Goal: Task Accomplishment & Management: Manage account settings

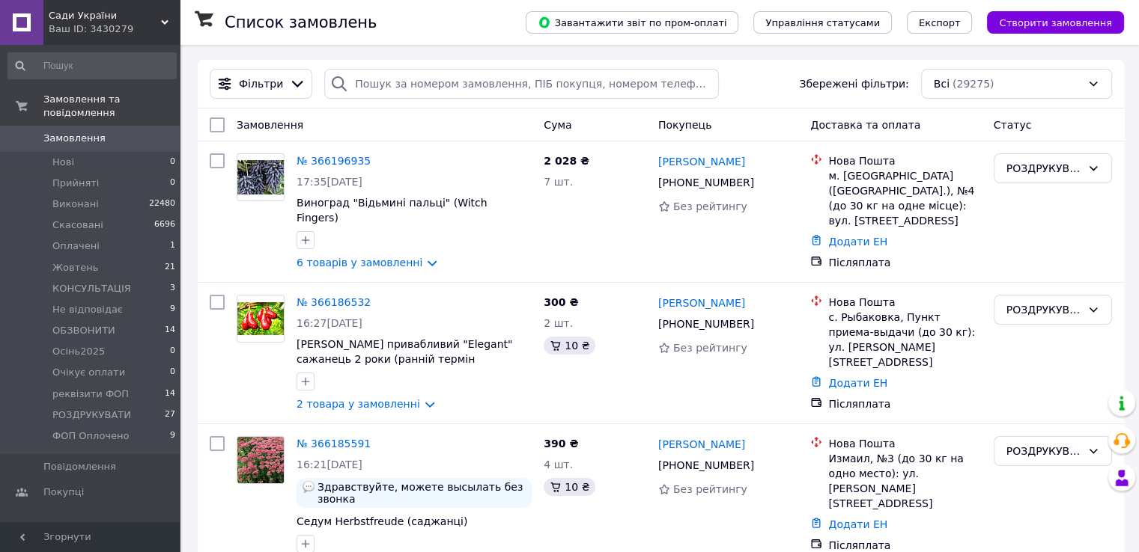
click at [60, 132] on span "Замовлення" at bounding box center [74, 138] width 62 height 13
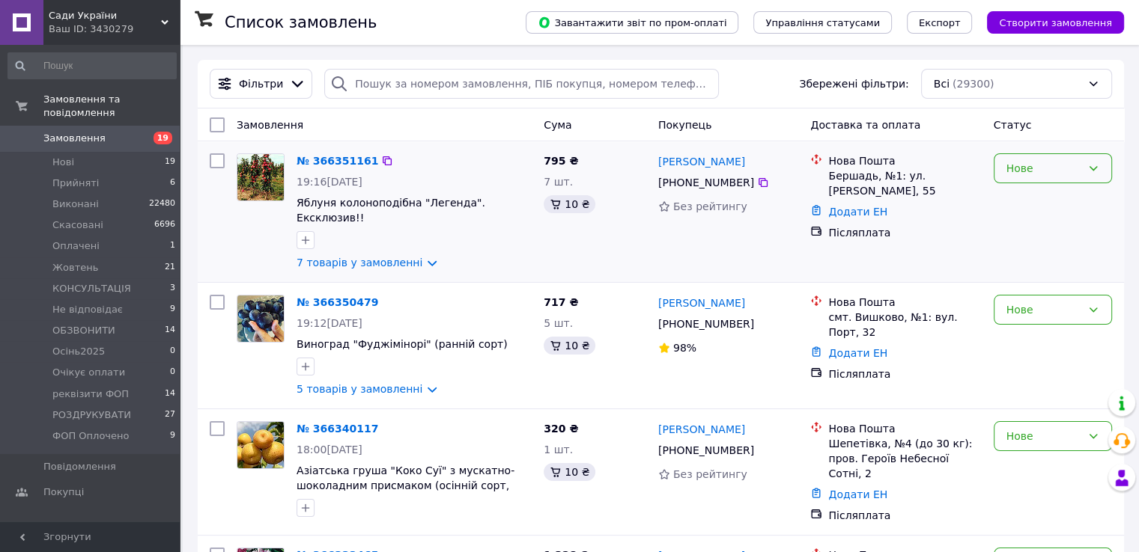
click at [1094, 171] on icon at bounding box center [1093, 168] width 12 height 12
click at [1051, 202] on li "Прийнято" at bounding box center [1051, 201] width 117 height 27
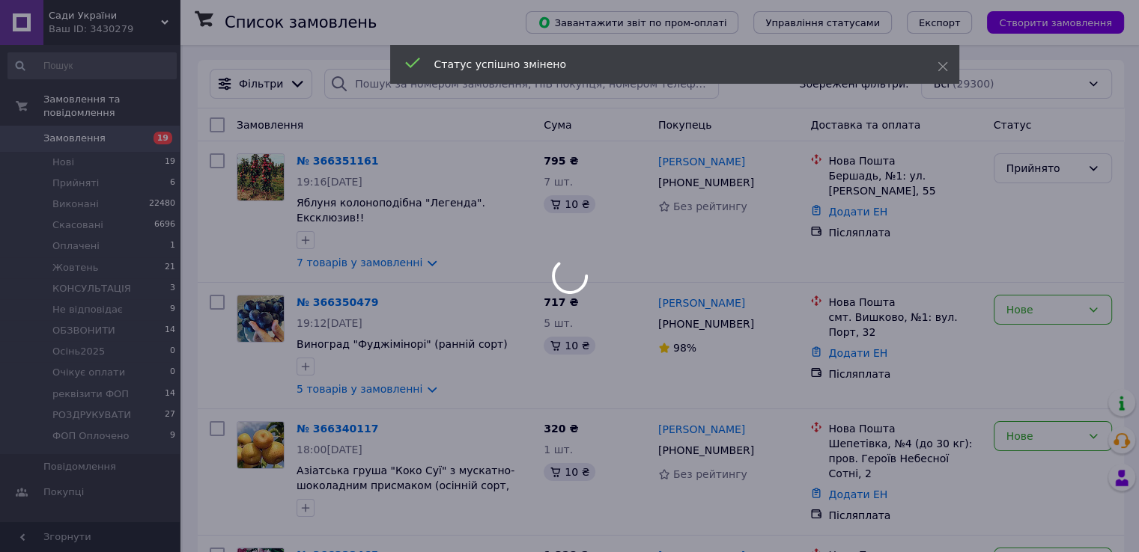
click at [1098, 299] on div at bounding box center [569, 276] width 1139 height 552
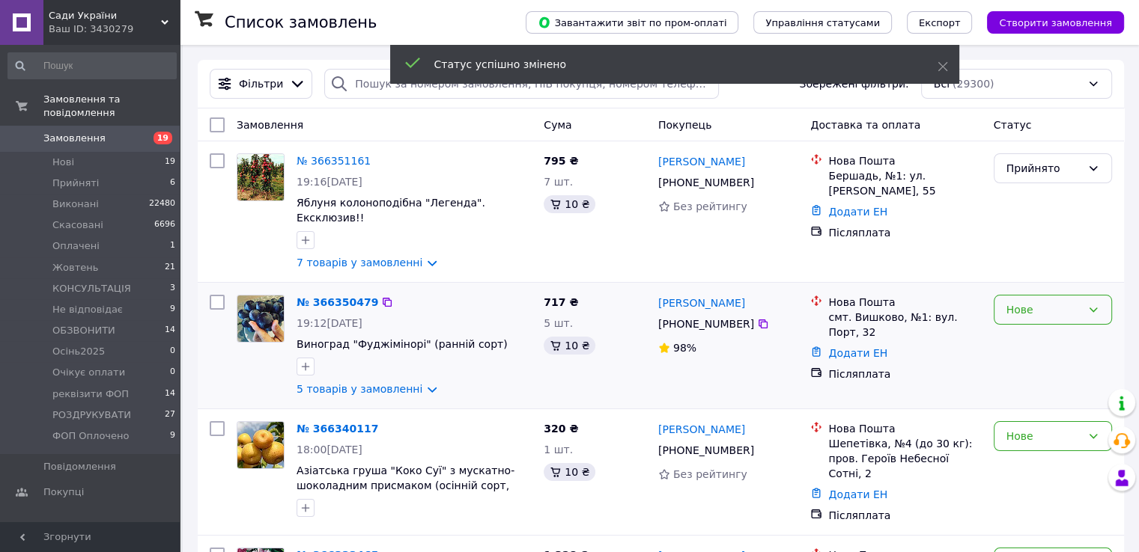
click at [1093, 308] on icon at bounding box center [1093, 310] width 8 height 4
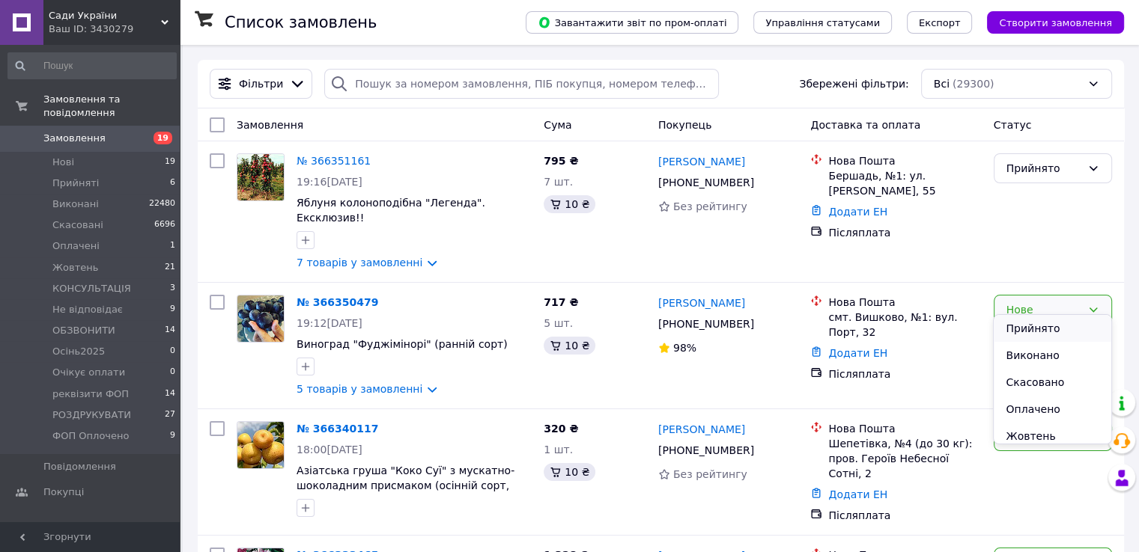
click at [1063, 327] on li "Прийнято" at bounding box center [1051, 328] width 117 height 27
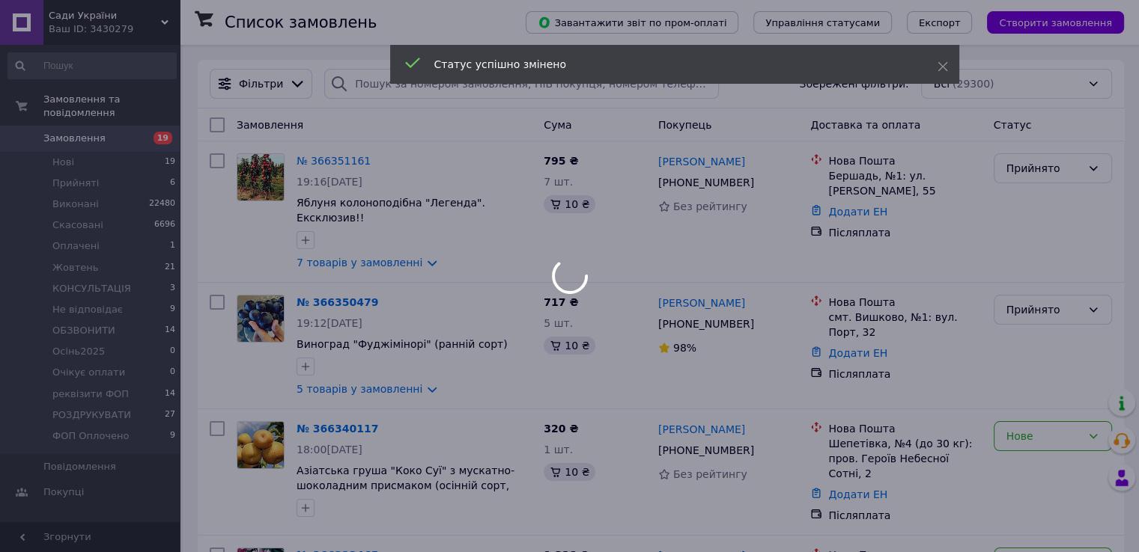
click at [1094, 429] on div at bounding box center [569, 276] width 1139 height 552
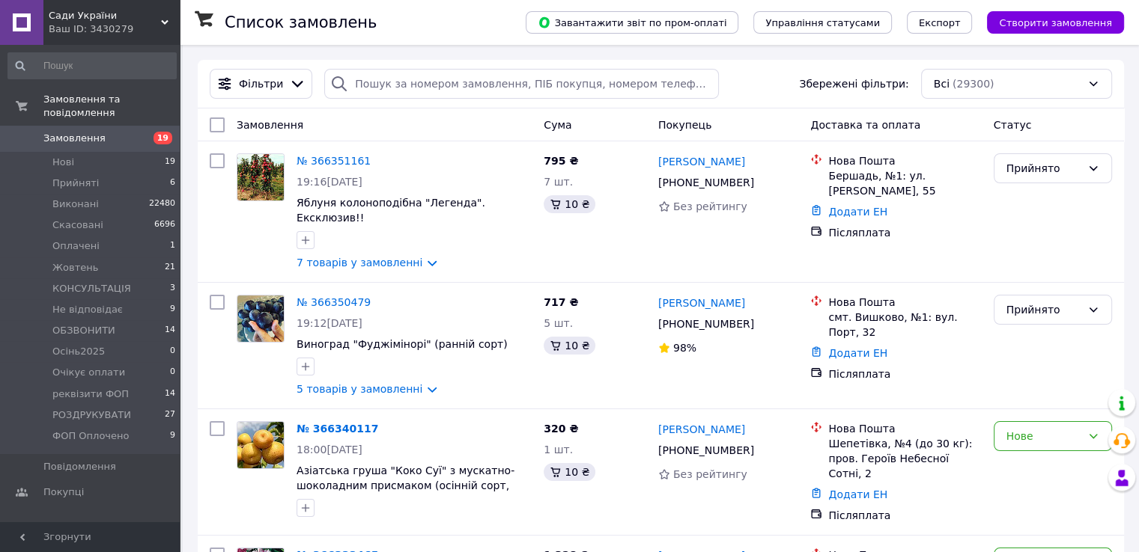
click at [1094, 430] on icon at bounding box center [1093, 436] width 12 height 12
click at [1093, 430] on icon at bounding box center [1093, 436] width 12 height 12
click at [1016, 296] on li "Прийнято" at bounding box center [1051, 290] width 117 height 27
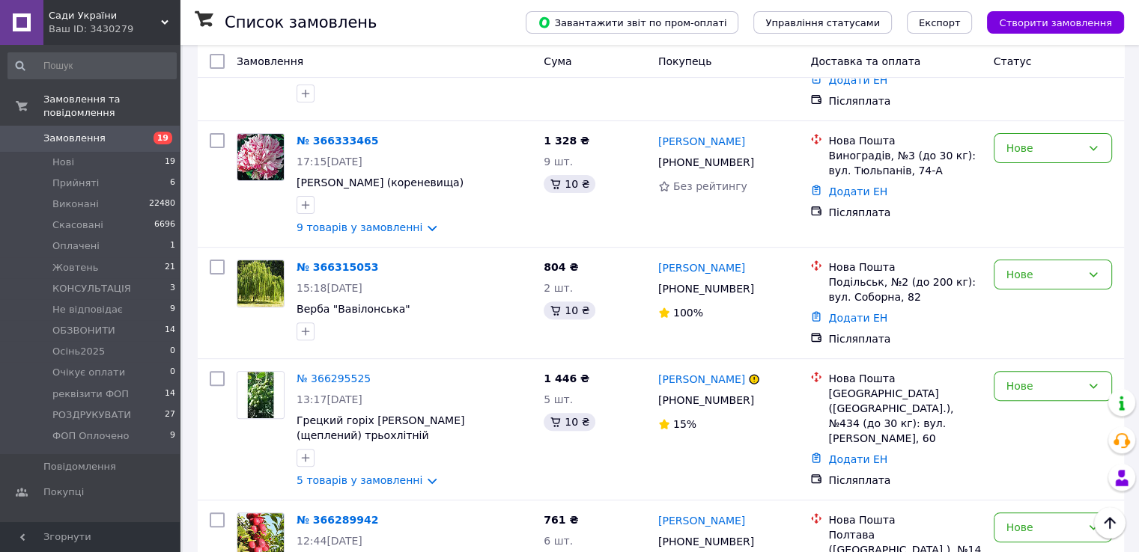
scroll to position [419, 0]
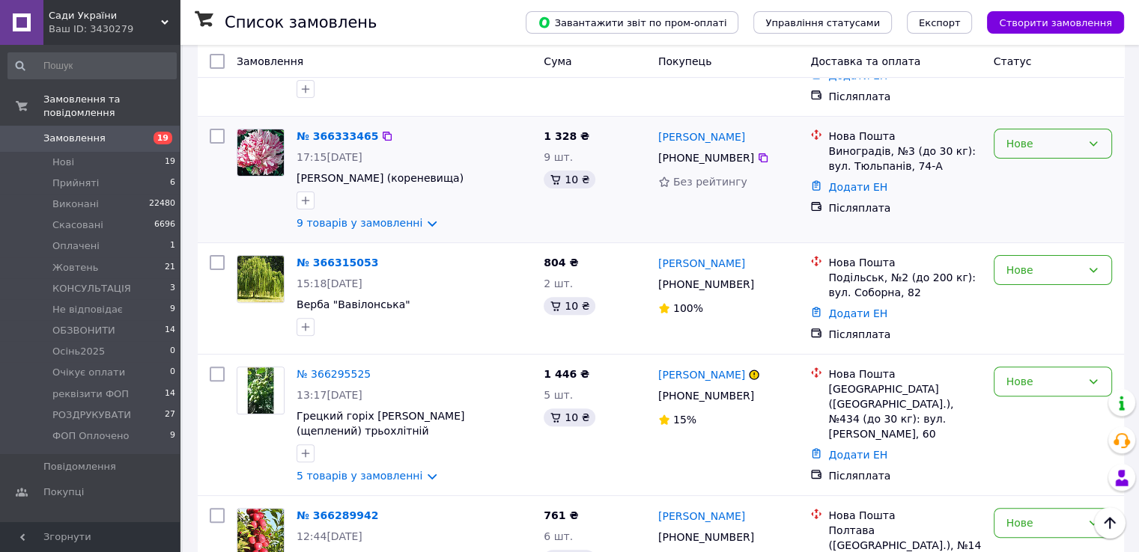
click at [1101, 129] on div "Нове" at bounding box center [1052, 144] width 118 height 30
click at [1040, 158] on li "Прийнято" at bounding box center [1051, 157] width 117 height 27
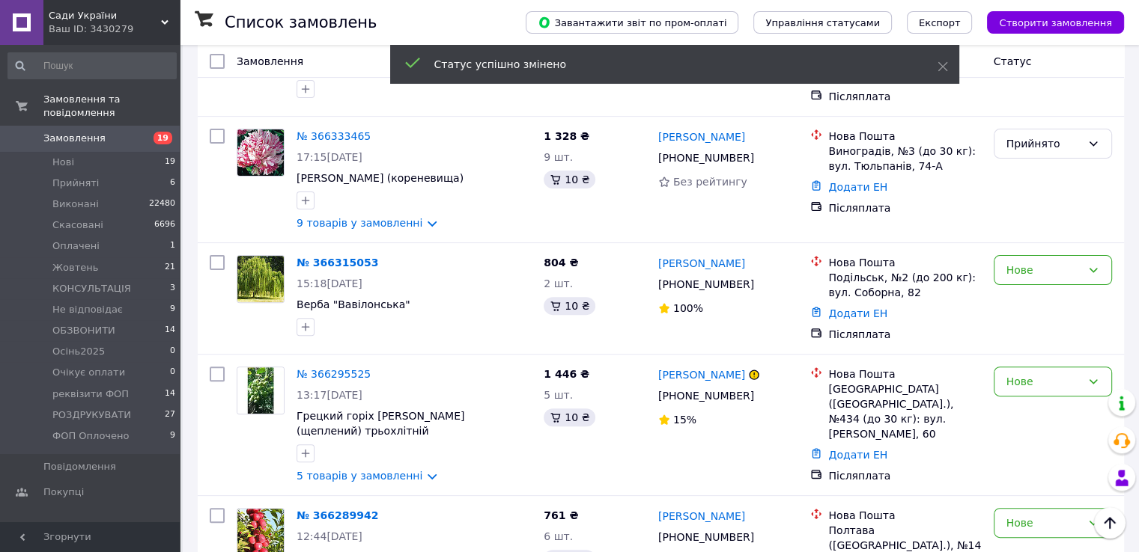
click at [1095, 268] on icon at bounding box center [1093, 270] width 8 height 4
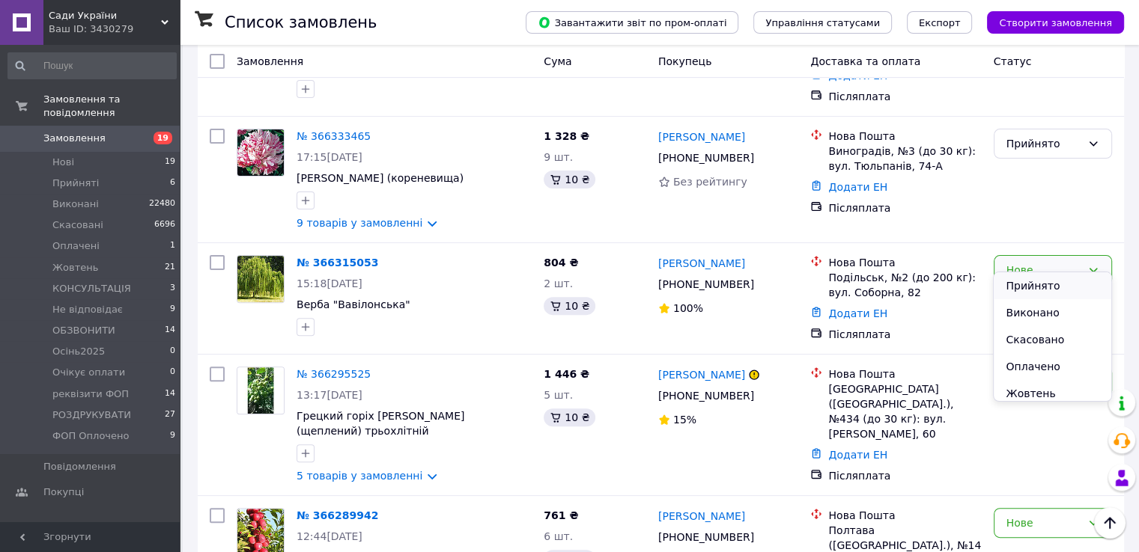
click at [1039, 284] on li "Прийнято" at bounding box center [1051, 285] width 117 height 27
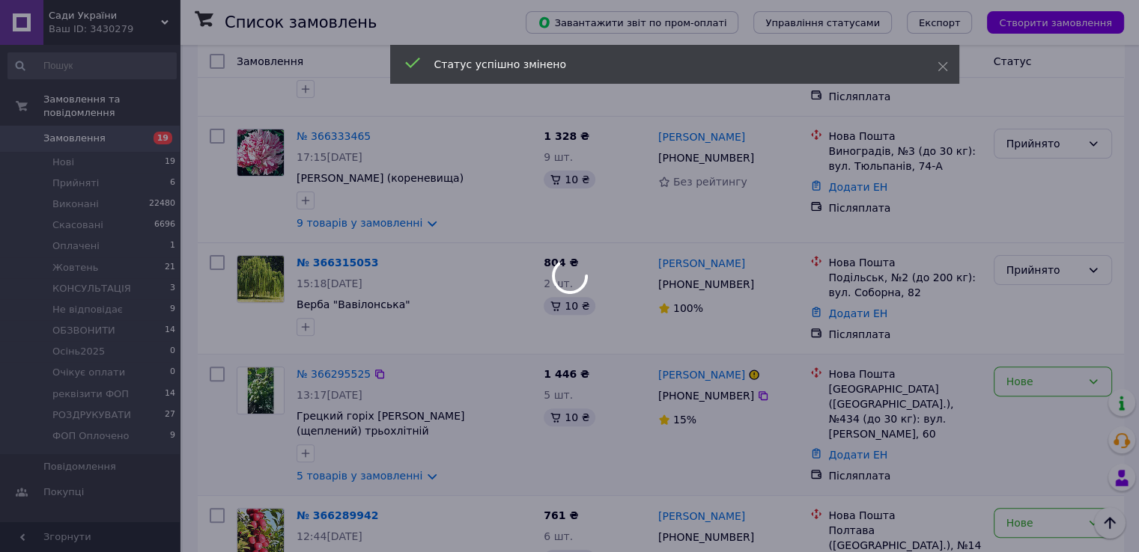
click at [1089, 359] on div at bounding box center [569, 276] width 1139 height 552
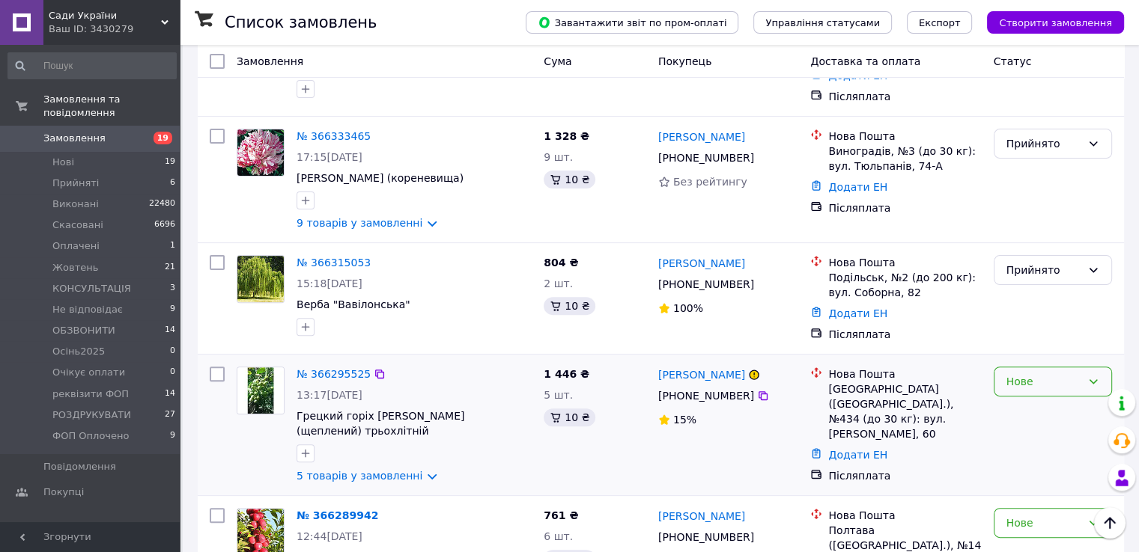
click at [1094, 376] on icon at bounding box center [1093, 382] width 12 height 12
click at [1043, 399] on li "Прийнято" at bounding box center [1051, 397] width 117 height 27
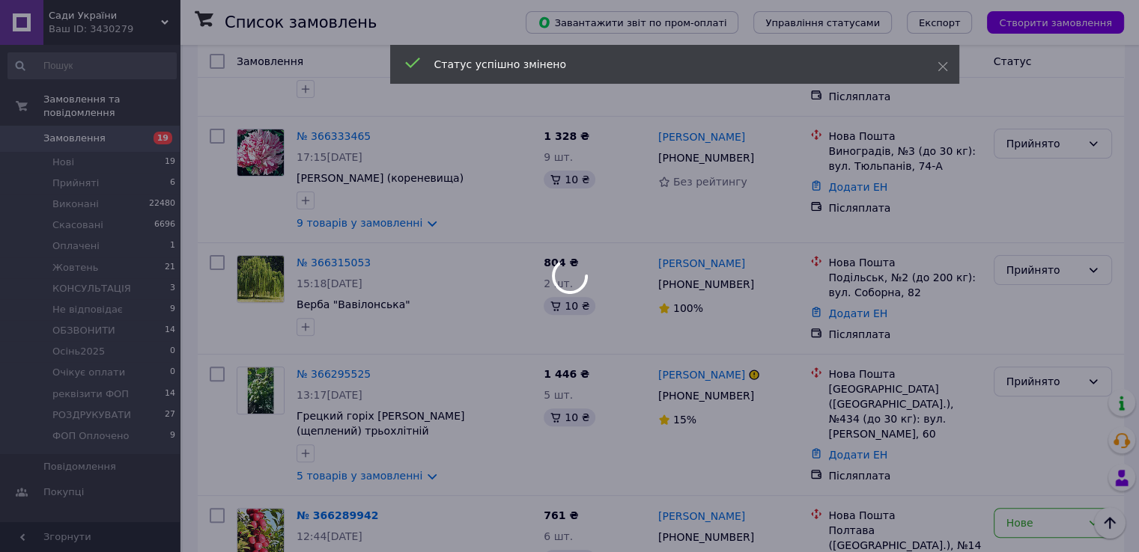
click at [1090, 504] on div at bounding box center [569, 276] width 1139 height 552
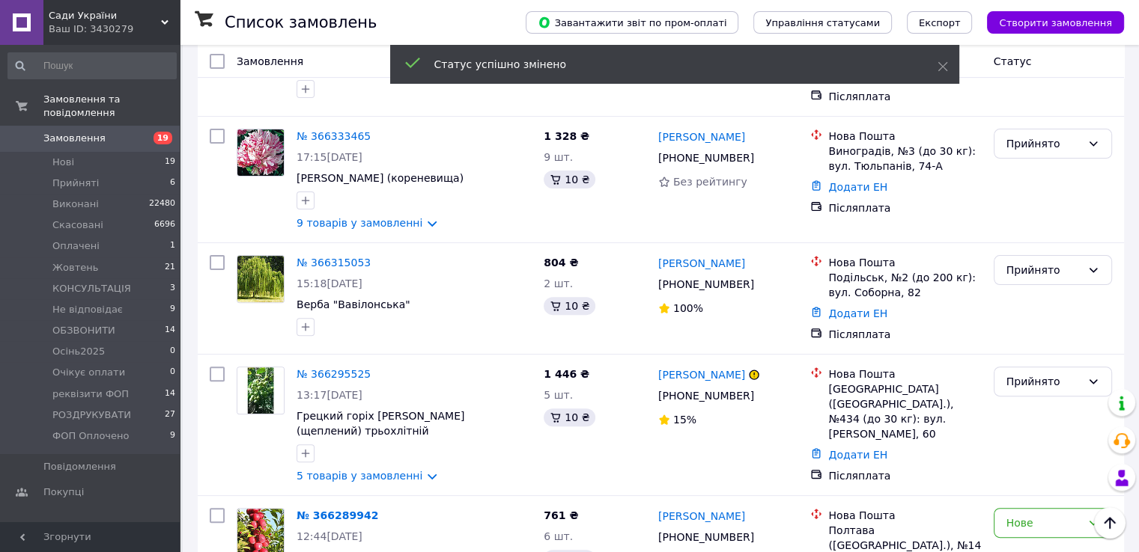
click at [1090, 517] on icon at bounding box center [1093, 523] width 12 height 12
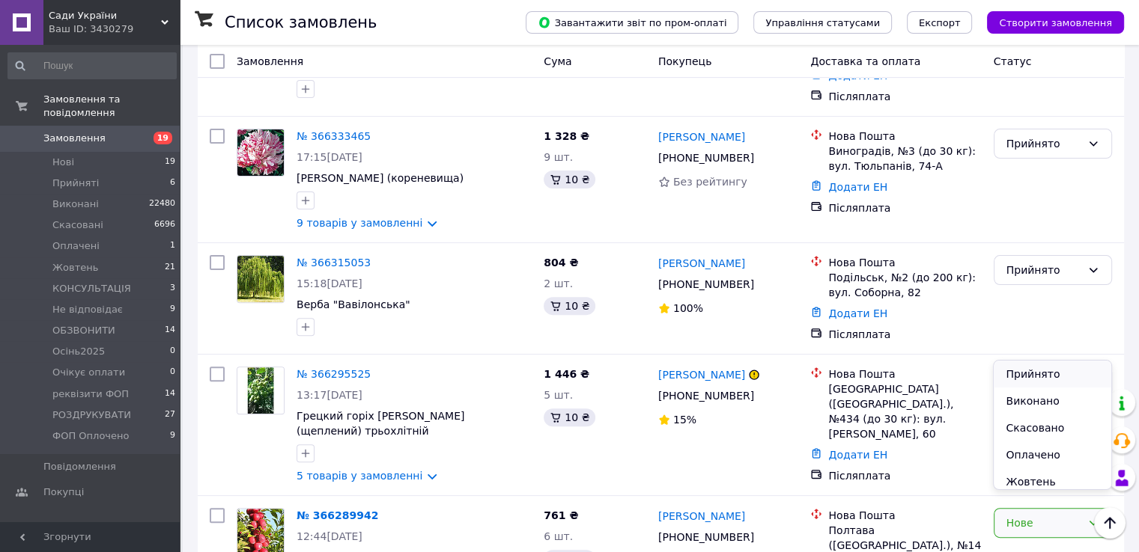
click at [1023, 378] on li "Прийнято" at bounding box center [1051, 374] width 117 height 27
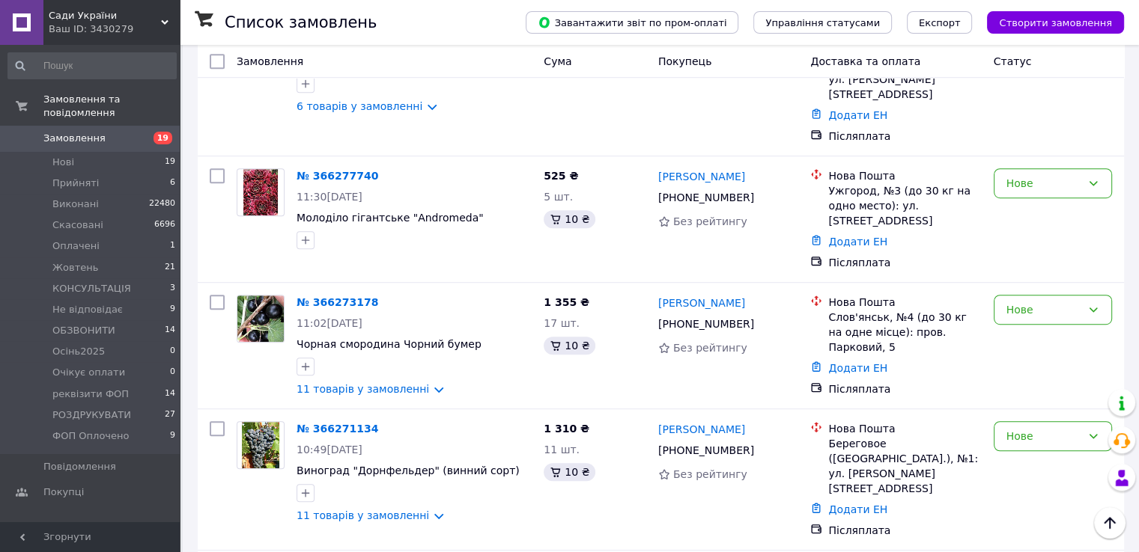
scroll to position [928, 0]
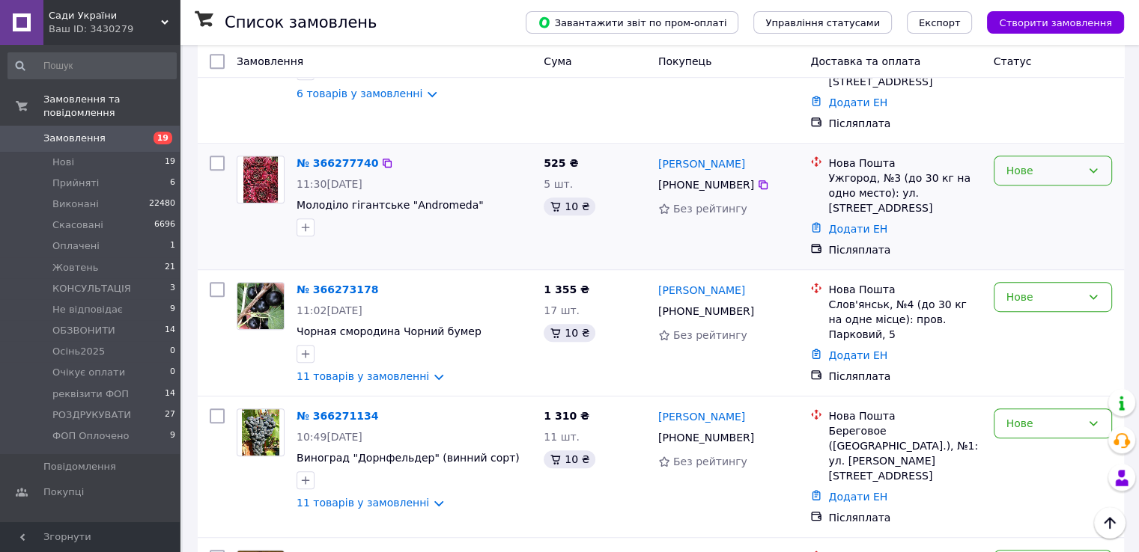
click at [1095, 165] on icon at bounding box center [1093, 171] width 12 height 12
click at [1066, 156] on li "Прийнято" at bounding box center [1051, 159] width 117 height 27
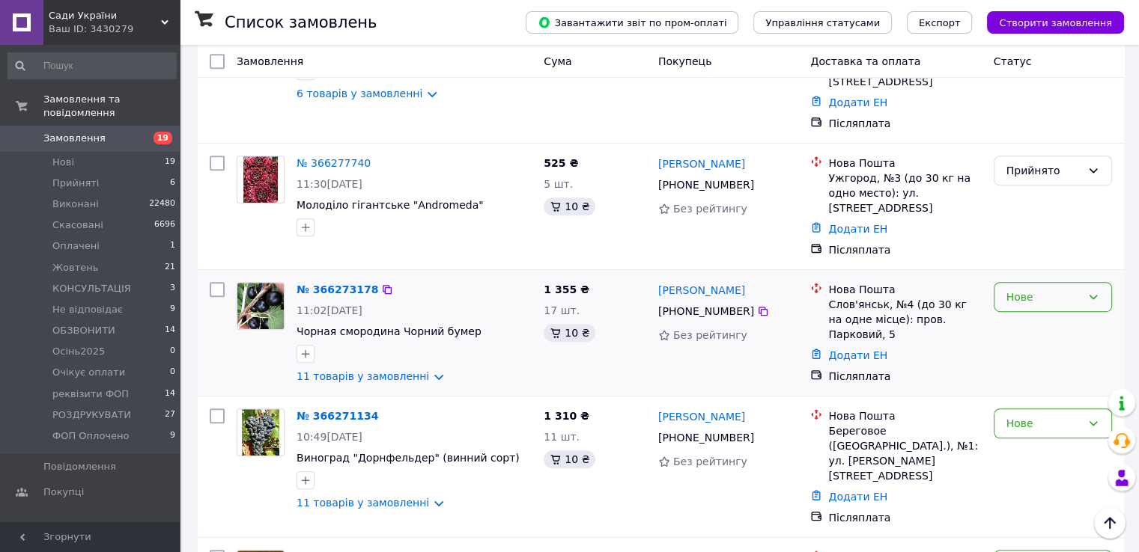
click at [1092, 291] on icon at bounding box center [1093, 297] width 12 height 12
click at [1058, 269] on li "Прийнято" at bounding box center [1051, 270] width 117 height 27
click at [1099, 409] on div "Нове" at bounding box center [1052, 424] width 118 height 30
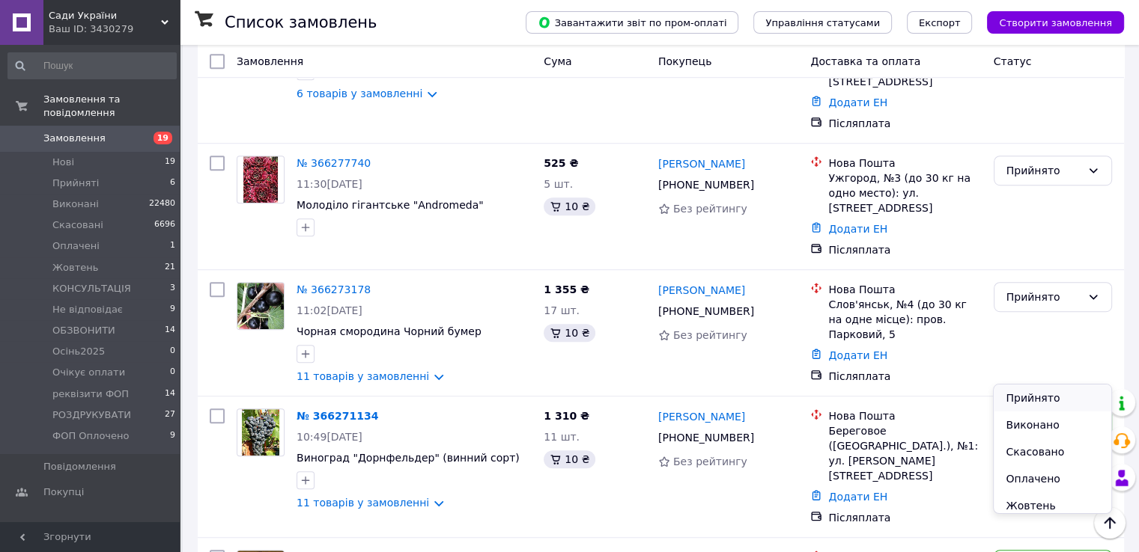
click at [1055, 390] on li "Прийнято" at bounding box center [1051, 398] width 117 height 27
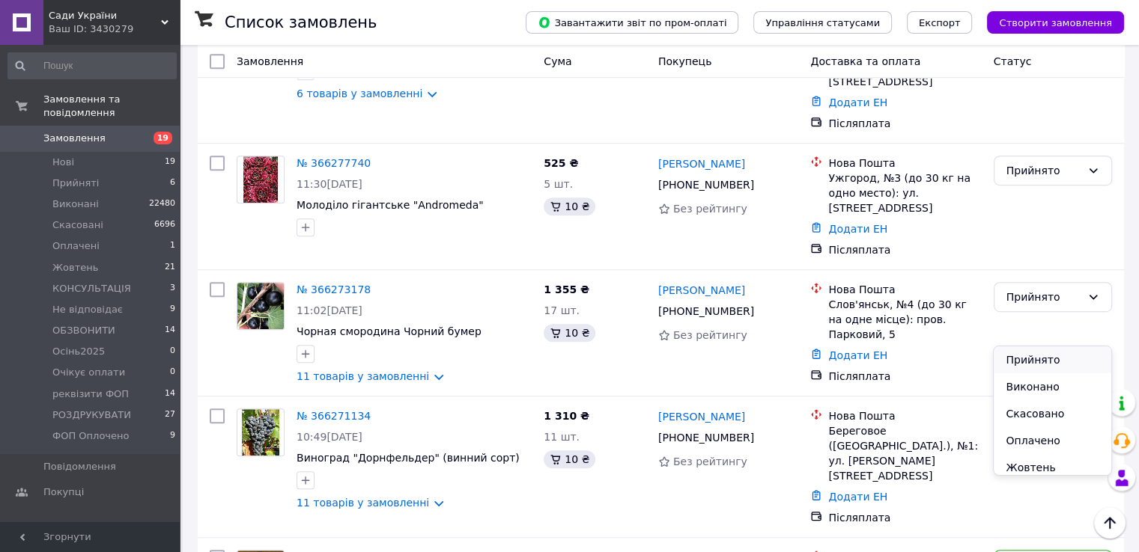
click at [1064, 363] on li "Прийнято" at bounding box center [1051, 360] width 117 height 27
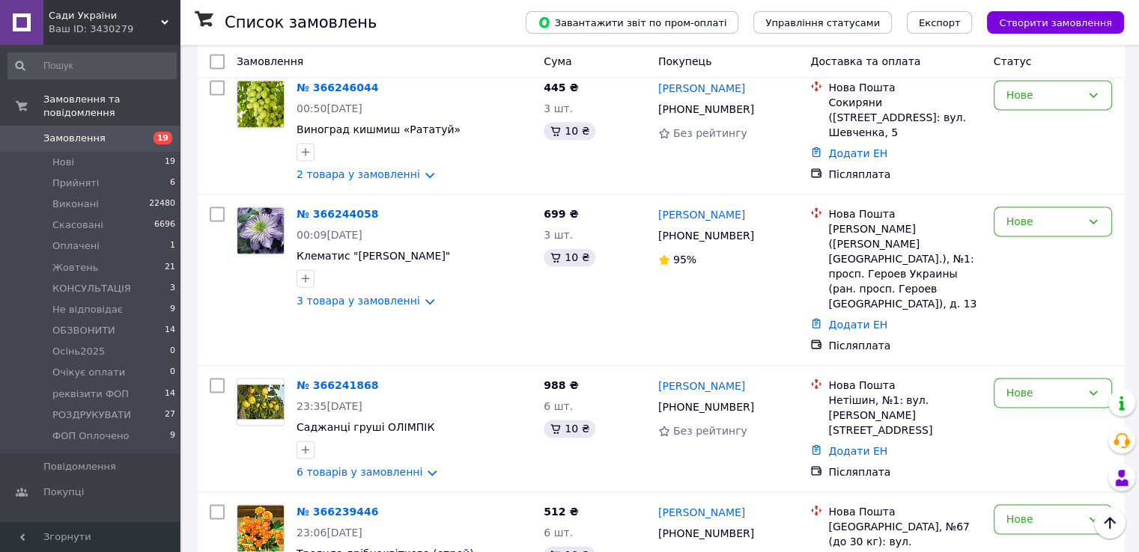
scroll to position [2210, 0]
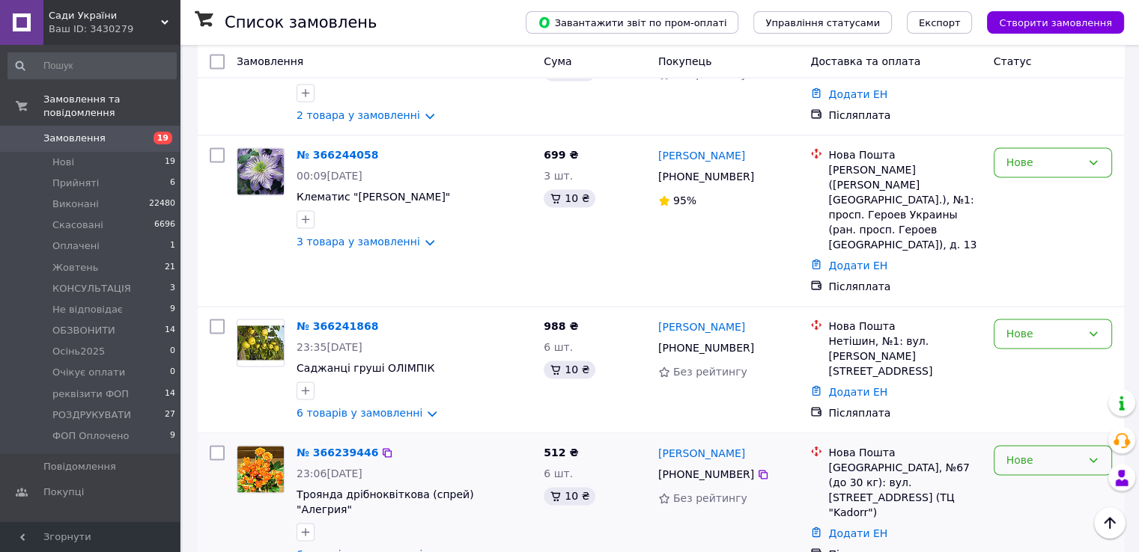
click at [1091, 454] on icon at bounding box center [1093, 460] width 12 height 12
click at [1043, 293] on li "Прийнято" at bounding box center [1051, 294] width 117 height 27
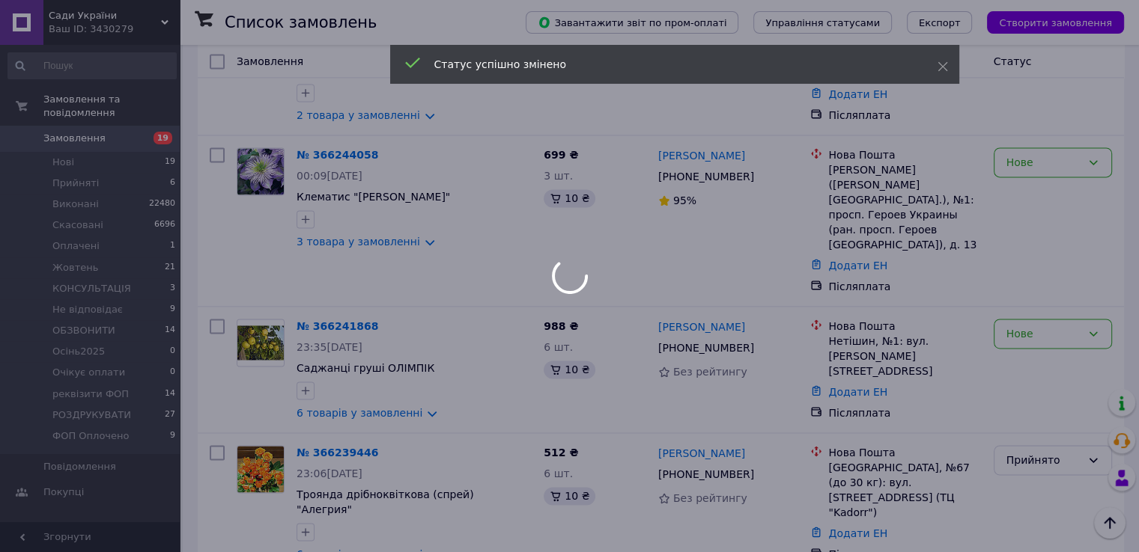
click at [1094, 319] on div "Нове" at bounding box center [1052, 334] width 118 height 30
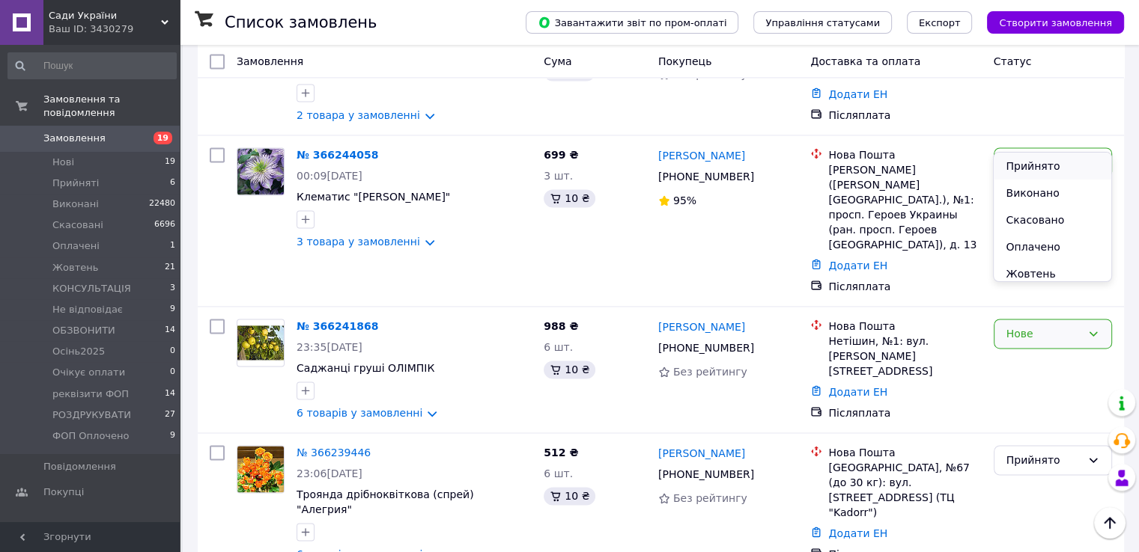
click at [1042, 166] on li "Прийнято" at bounding box center [1051, 166] width 117 height 27
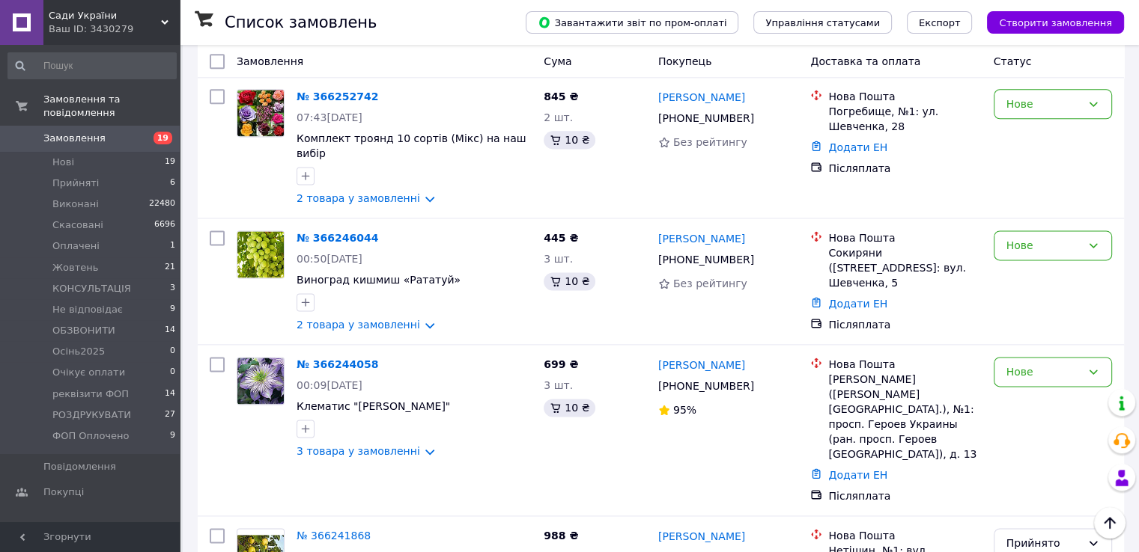
scroll to position [1970, 0]
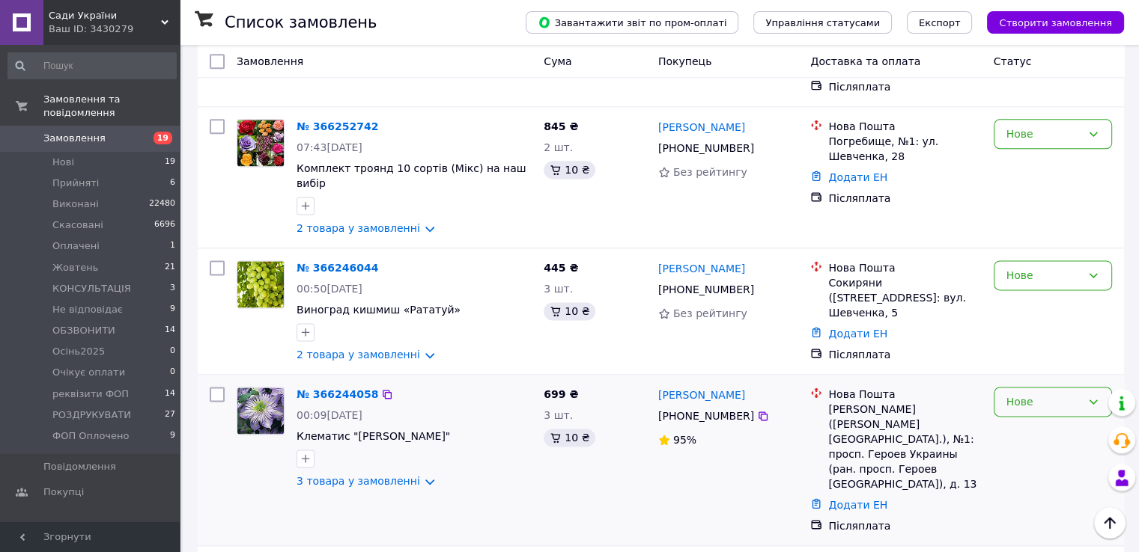
click at [1085, 387] on div "Нове" at bounding box center [1052, 402] width 118 height 30
click at [1068, 261] on li "Прийнято" at bounding box center [1051, 264] width 117 height 27
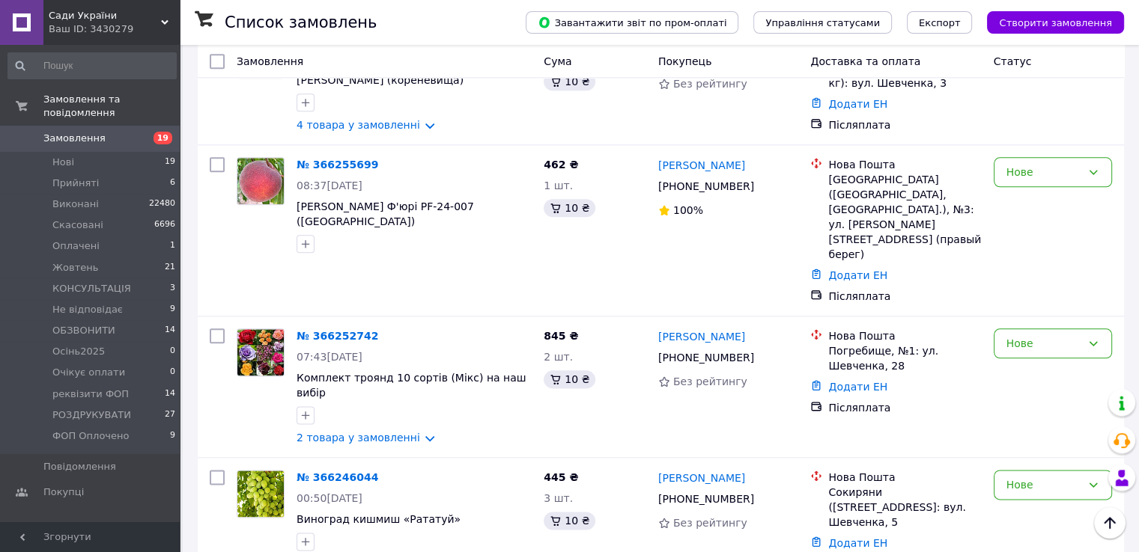
scroll to position [1731, 0]
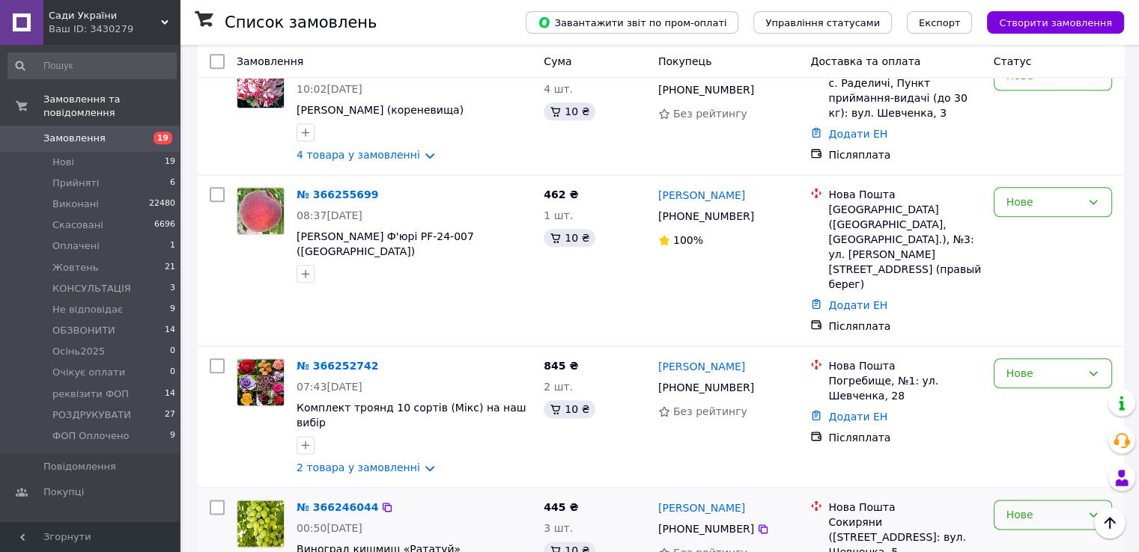
click at [1085, 500] on div "Нове" at bounding box center [1052, 515] width 118 height 30
click at [1069, 369] on li "Прийнято" at bounding box center [1051, 375] width 117 height 27
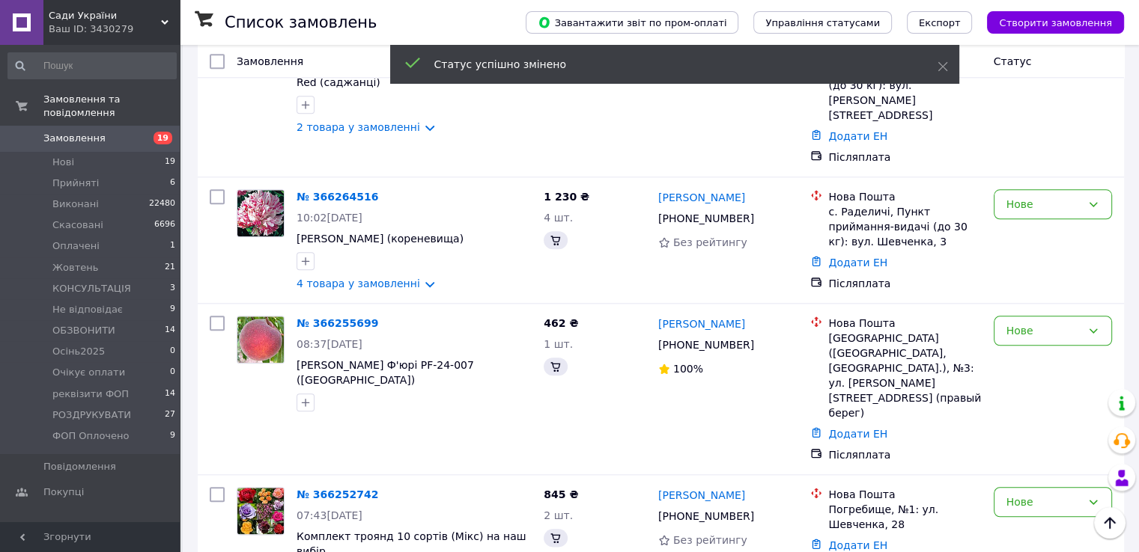
scroll to position [1581, 0]
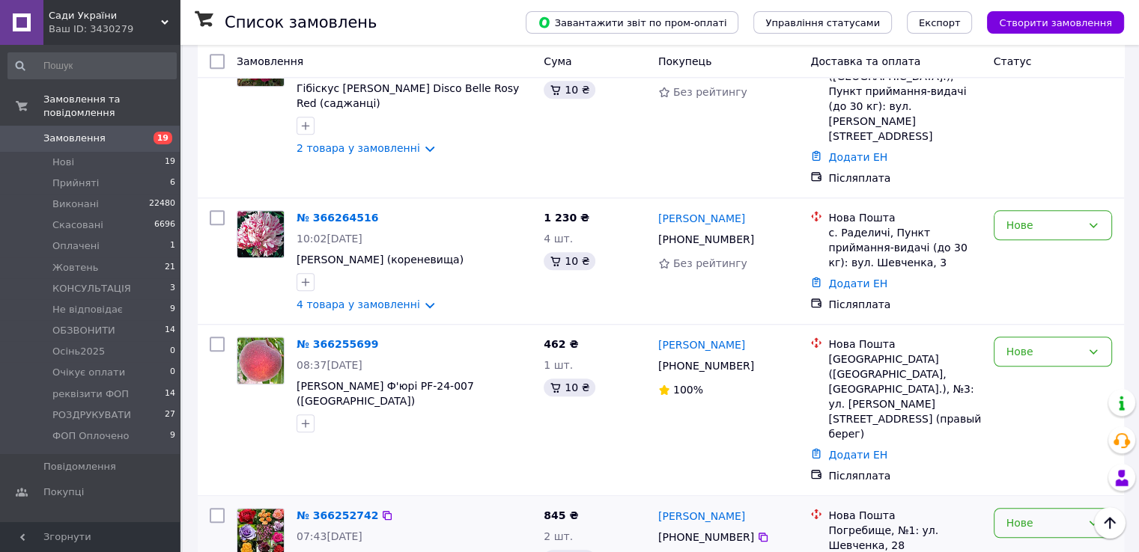
click at [1095, 517] on icon at bounding box center [1093, 523] width 12 height 12
click at [1051, 401] on li "Прийнято" at bounding box center [1051, 397] width 117 height 27
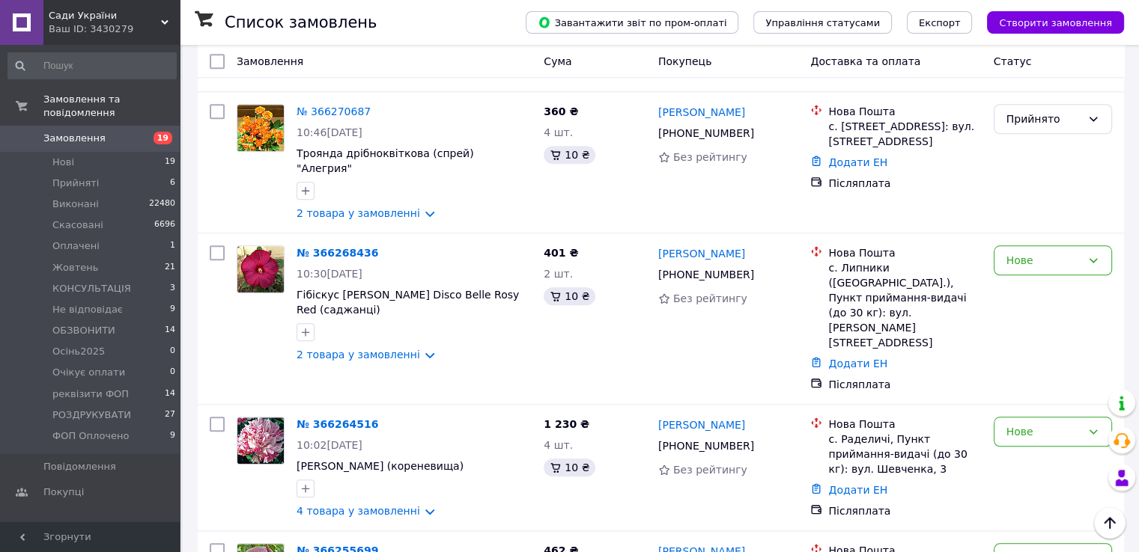
scroll to position [1371, 0]
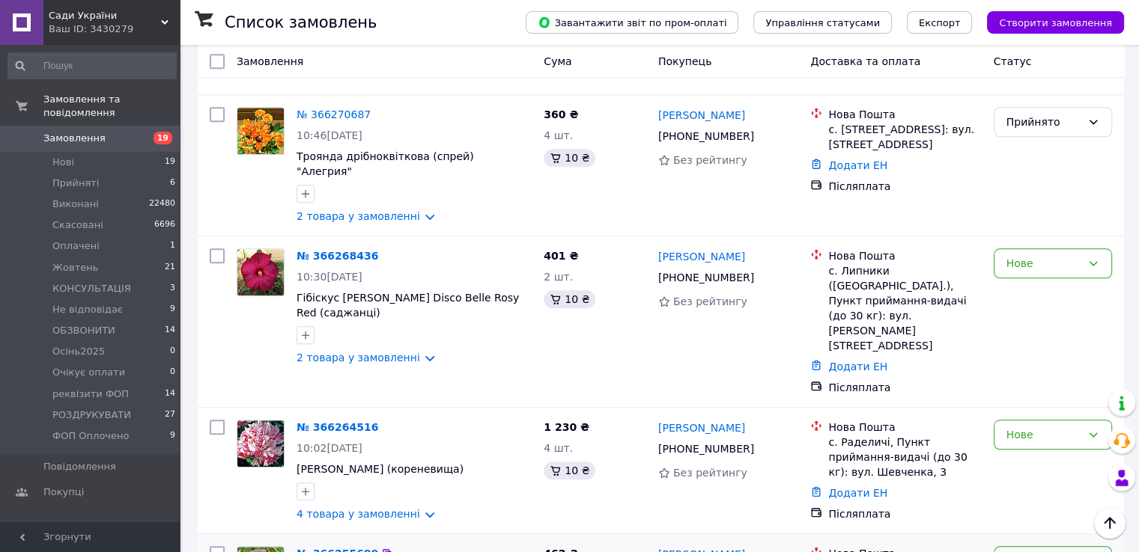
click at [1091, 552] on icon at bounding box center [1093, 561] width 12 height 12
click at [1028, 302] on li "Прийнято" at bounding box center [1051, 300] width 117 height 27
click at [1093, 429] on icon at bounding box center [1093, 435] width 12 height 12
click at [1052, 333] on li "Прийнято" at bounding box center [1051, 338] width 117 height 27
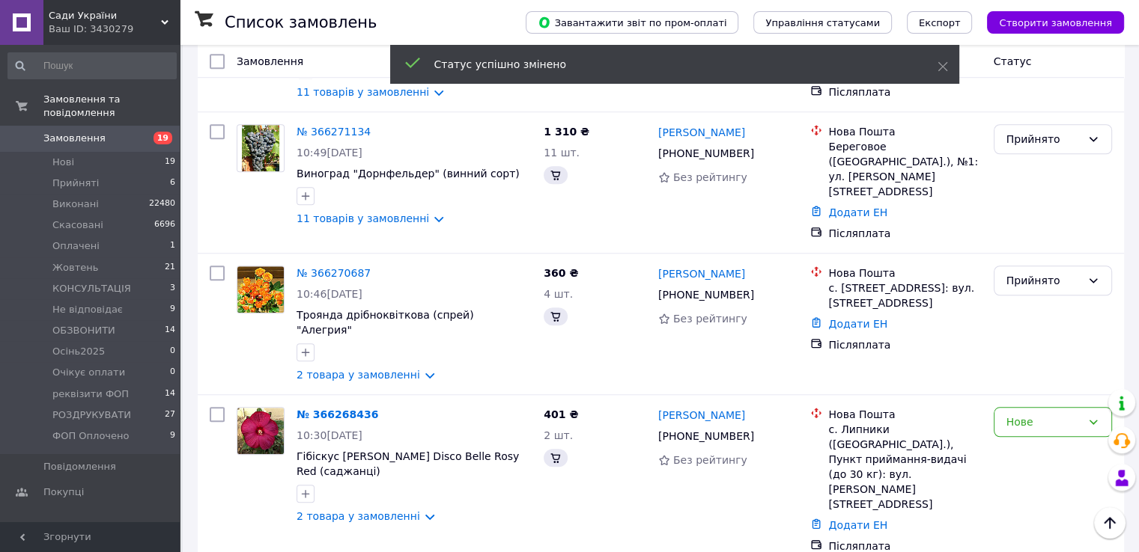
scroll to position [1192, 0]
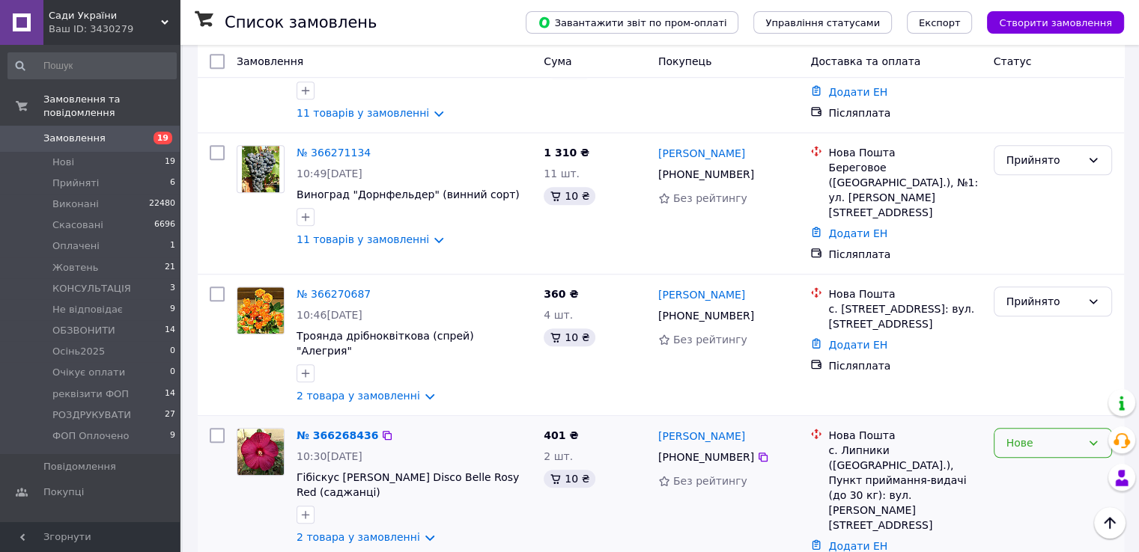
click at [1094, 437] on icon at bounding box center [1093, 443] width 12 height 12
click at [1049, 387] on li "Прийнято" at bounding box center [1051, 390] width 117 height 27
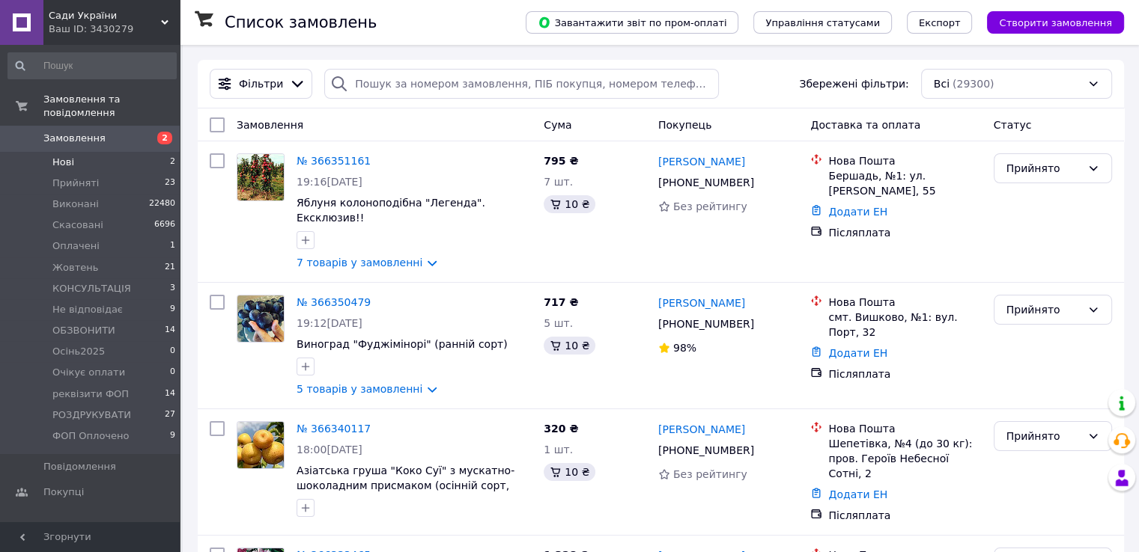
click at [64, 156] on span "Нові" at bounding box center [63, 162] width 22 height 13
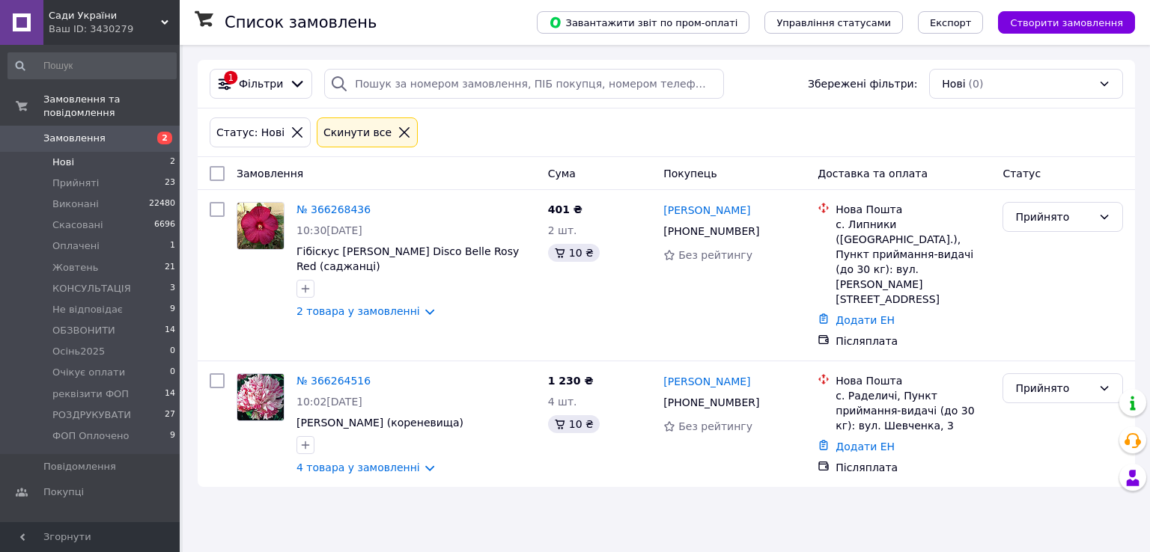
click at [86, 132] on span "Замовлення" at bounding box center [74, 138] width 62 height 13
